Goal: Find specific page/section: Find specific page/section

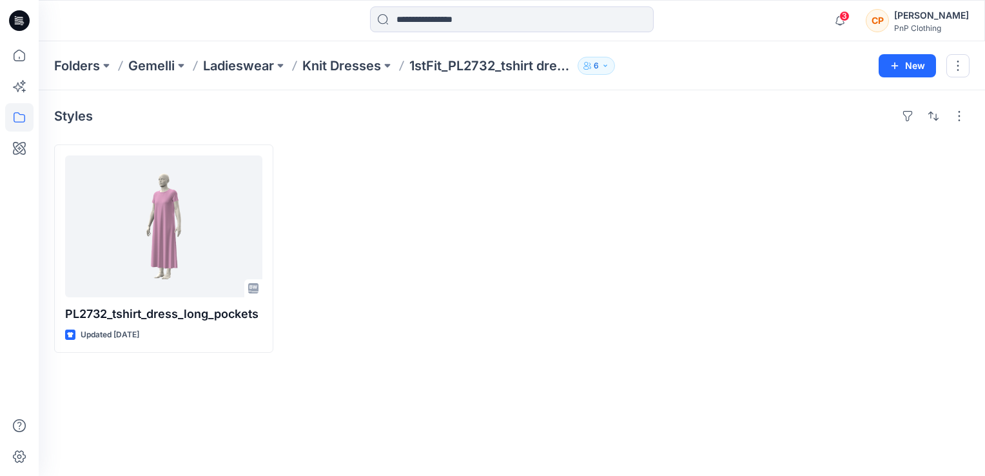
drag, startPoint x: 380, startPoint y: 238, endPoint x: 370, endPoint y: 242, distance: 11.3
click at [370, 242] on div at bounding box center [395, 248] width 219 height 208
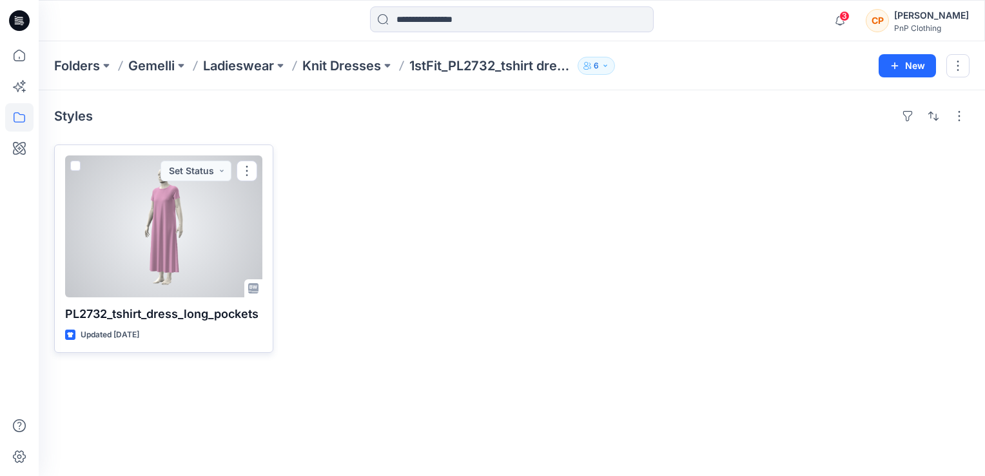
click at [147, 244] on div at bounding box center [163, 226] width 197 height 142
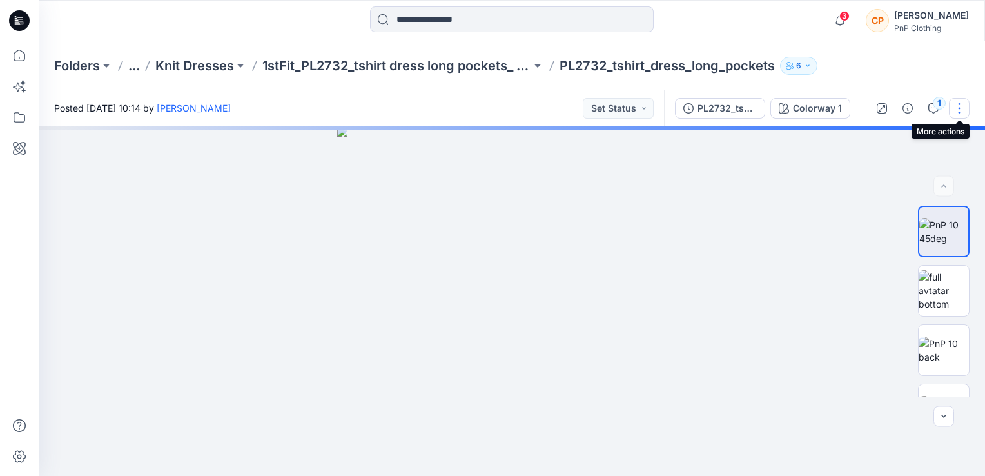
click at [951, 112] on button "button" at bounding box center [959, 108] width 21 height 21
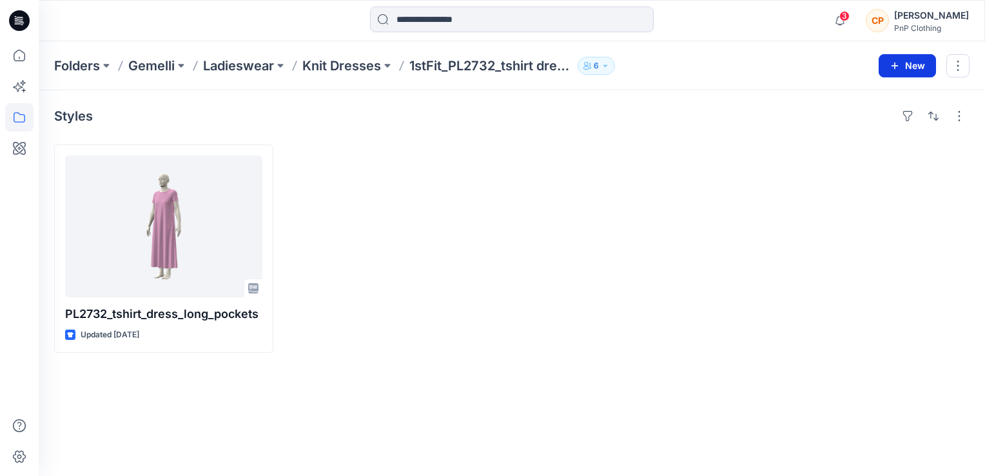
click at [909, 61] on button "New" at bounding box center [907, 65] width 57 height 23
click at [951, 66] on button "button" at bounding box center [957, 65] width 23 height 23
click at [753, 170] on div at bounding box center [859, 248] width 219 height 208
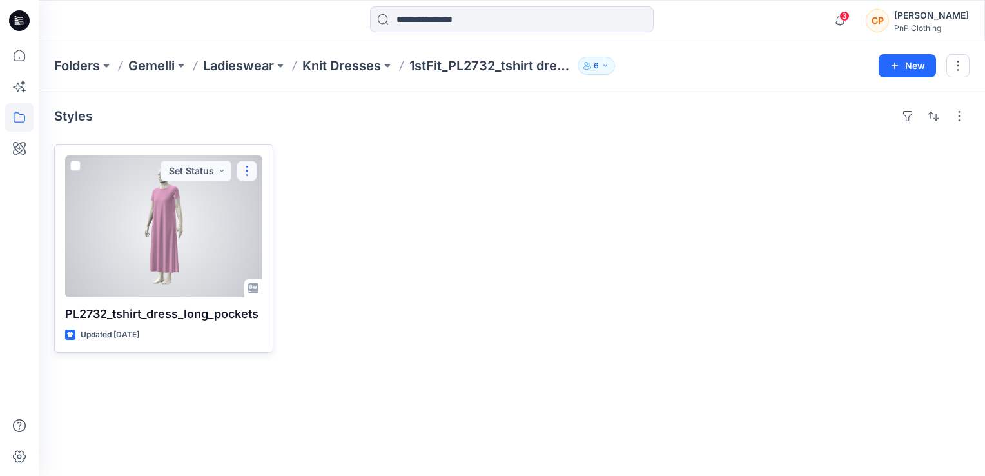
click at [240, 169] on button "button" at bounding box center [247, 171] width 21 height 21
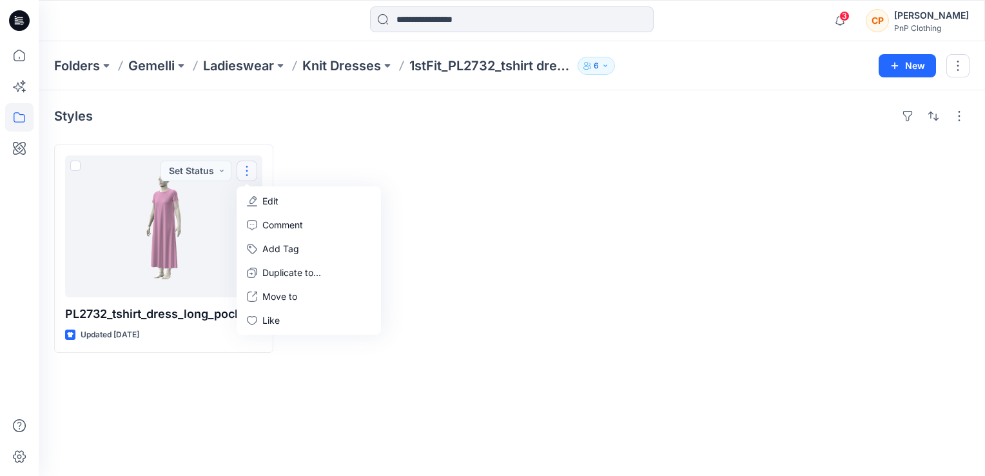
click at [445, 205] on div at bounding box center [395, 248] width 219 height 208
drag, startPoint x: 239, startPoint y: 412, endPoint x: 175, endPoint y: 369, distance: 77.1
click at [175, 369] on div "Styles PL2732_tshirt_dress_long_pockets Updated [DATE]" at bounding box center [512, 282] width 946 height 385
drag, startPoint x: 567, startPoint y: 159, endPoint x: 955, endPoint y: 114, distance: 391.3
click at [955, 114] on button "button" at bounding box center [959, 116] width 21 height 21
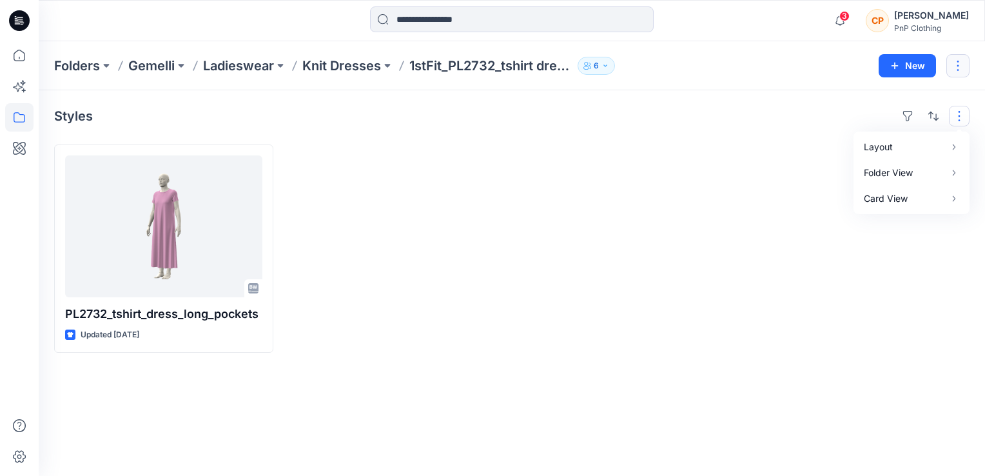
click at [955, 68] on button "button" at bounding box center [957, 65] width 23 height 23
click at [939, 210] on div at bounding box center [859, 248] width 219 height 208
drag, startPoint x: 487, startPoint y: 244, endPoint x: 957, endPoint y: 115, distance: 486.7
click at [957, 115] on button "button" at bounding box center [959, 116] width 21 height 21
click at [565, 223] on div at bounding box center [627, 248] width 219 height 208
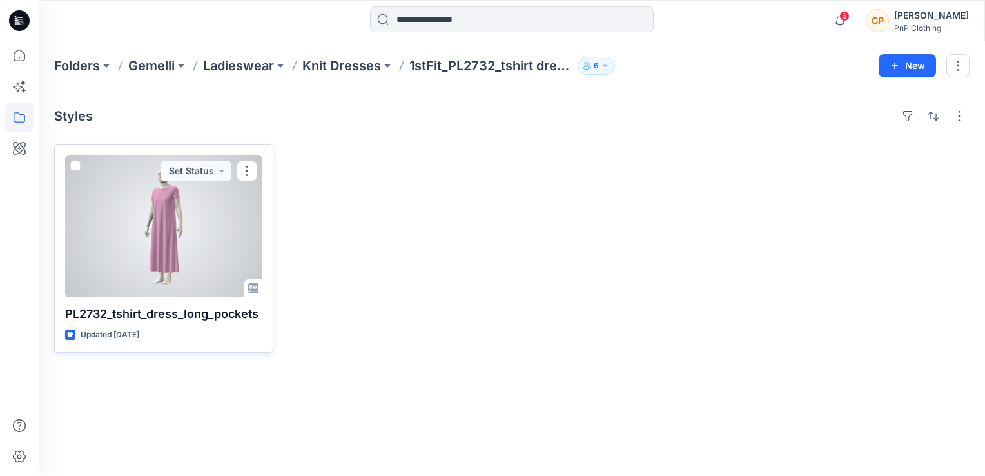
click at [184, 202] on div at bounding box center [163, 226] width 197 height 142
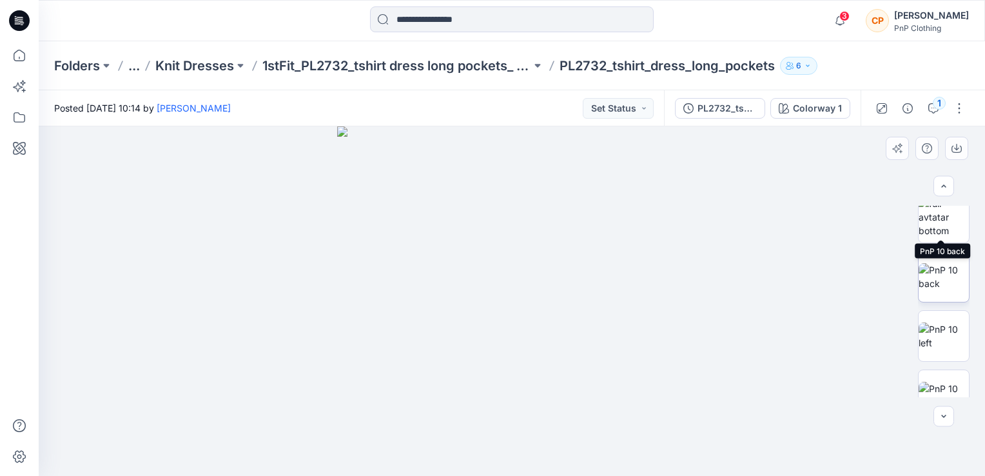
scroll to position [156, 0]
